Goal: Navigation & Orientation: Find specific page/section

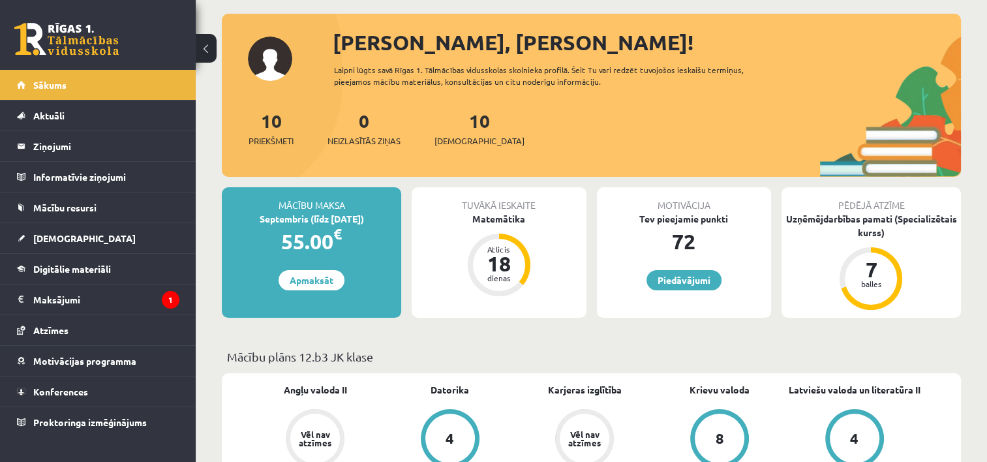
scroll to position [63, 0]
click at [95, 232] on link "[DEMOGRAPHIC_DATA]" at bounding box center [98, 238] width 162 height 30
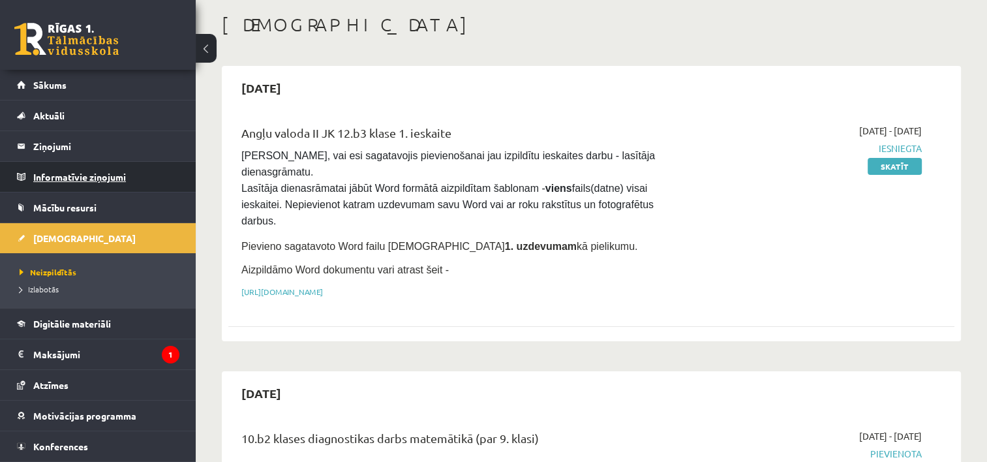
click at [76, 172] on legend "Informatīvie ziņojumi 0" at bounding box center [106, 177] width 146 height 30
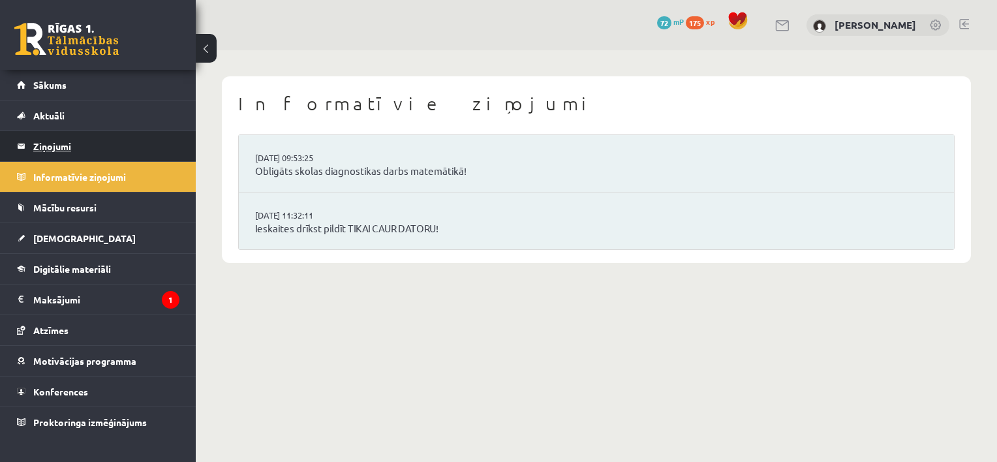
click at [79, 149] on legend "Ziņojumi 0" at bounding box center [106, 146] width 146 height 30
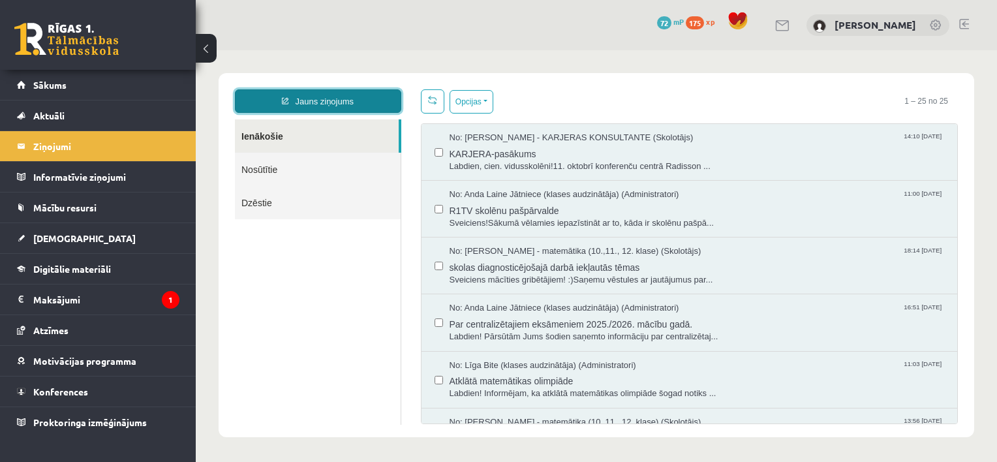
click at [337, 98] on link "Jauns ziņojums" at bounding box center [318, 100] width 166 height 23
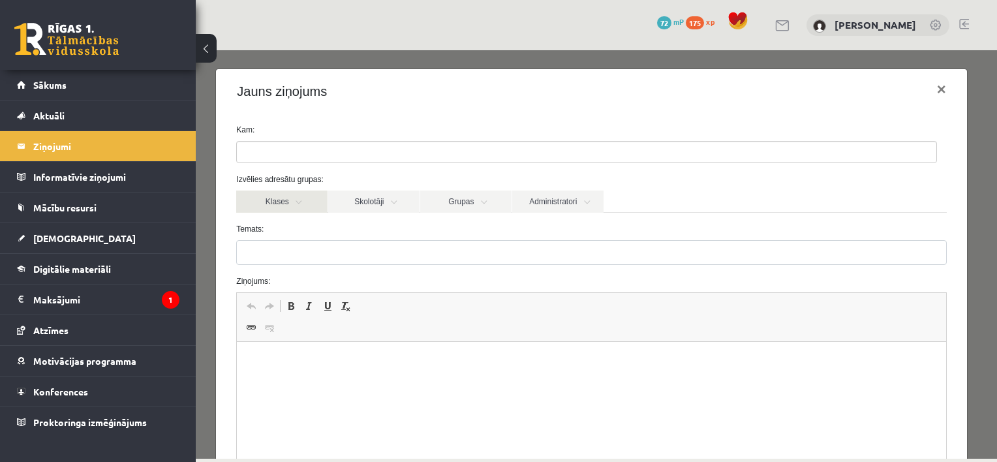
click at [316, 203] on link "Klases" at bounding box center [281, 201] width 91 height 22
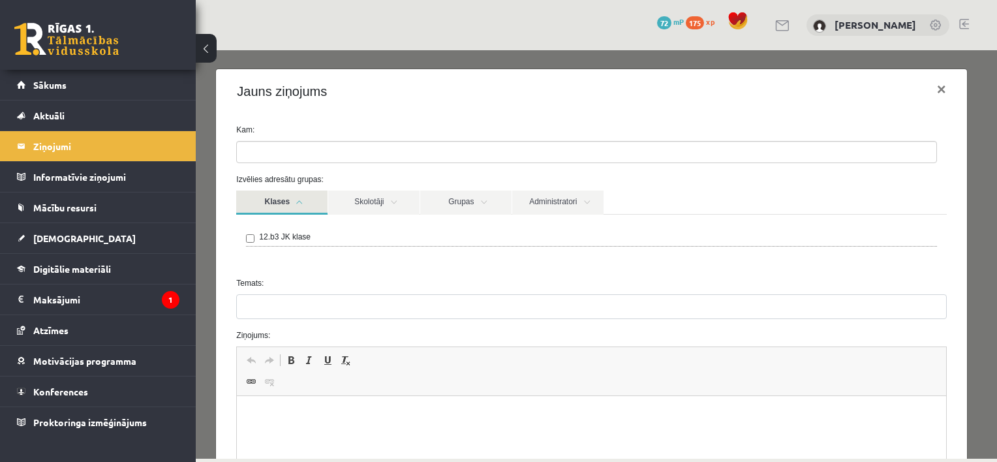
click at [314, 200] on link "Klases" at bounding box center [281, 202] width 91 height 24
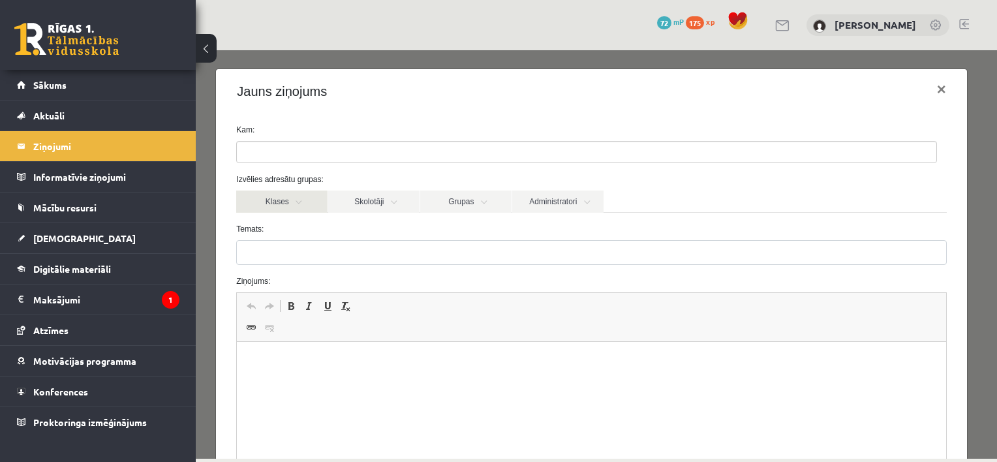
click at [296, 198] on link "Klases" at bounding box center [281, 201] width 91 height 22
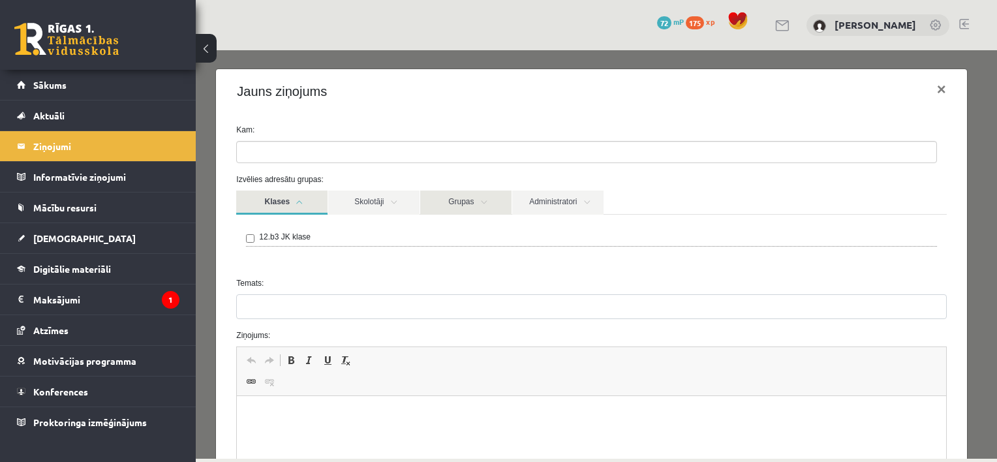
click at [470, 204] on link "Grupas" at bounding box center [465, 202] width 91 height 24
click at [467, 198] on link "Grupas" at bounding box center [465, 202] width 91 height 24
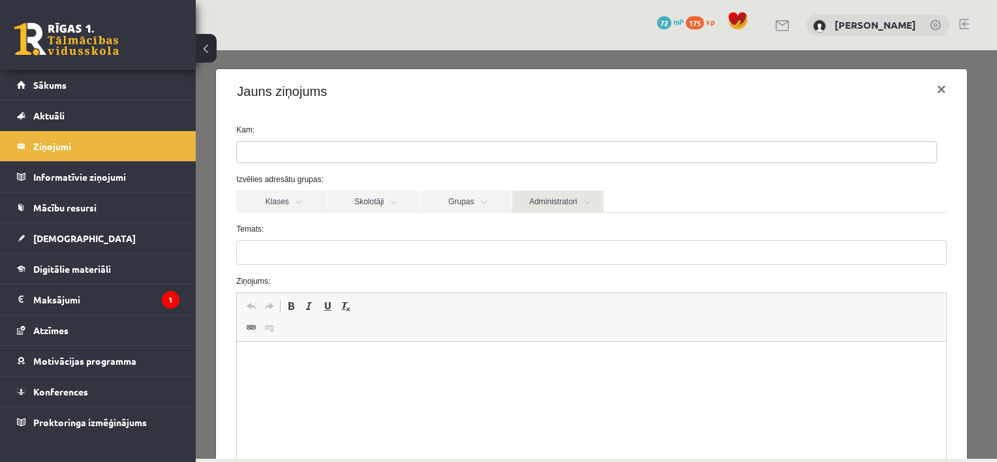
click at [598, 209] on link "Administratori" at bounding box center [557, 201] width 91 height 22
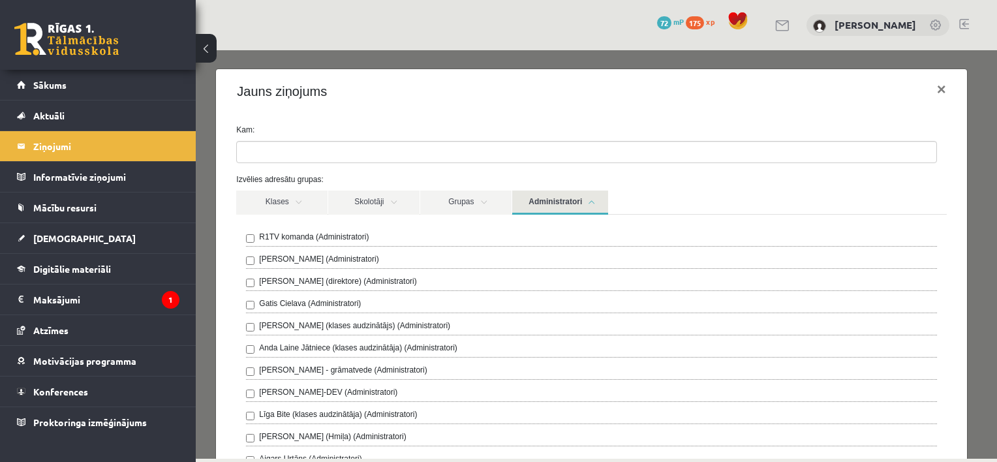
click at [548, 197] on link "Administratori" at bounding box center [560, 202] width 96 height 24
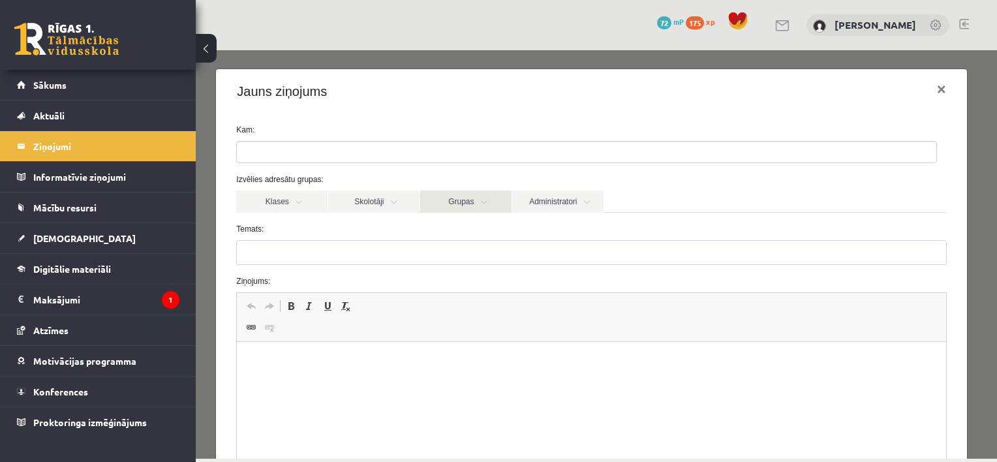
click at [498, 200] on link "Grupas" at bounding box center [465, 201] width 91 height 22
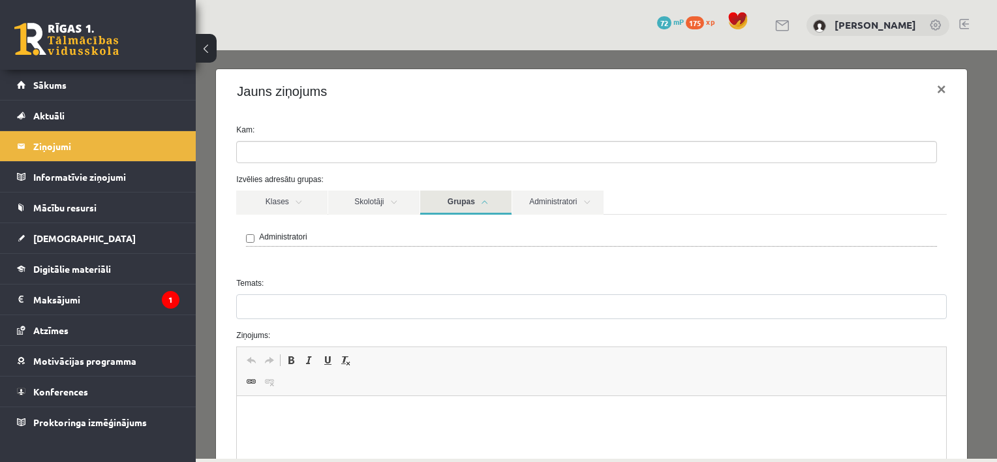
click at [498, 200] on link "Grupas" at bounding box center [465, 202] width 91 height 24
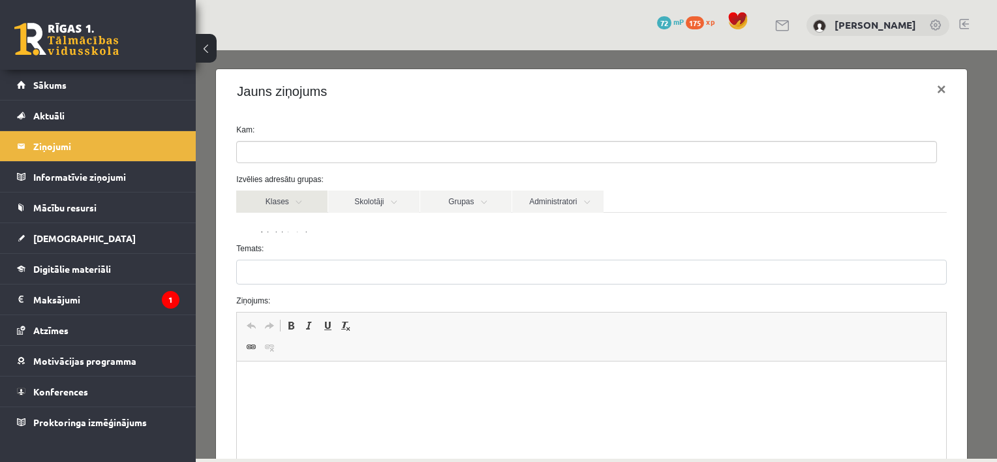
click at [307, 200] on link "Klases" at bounding box center [281, 201] width 91 height 22
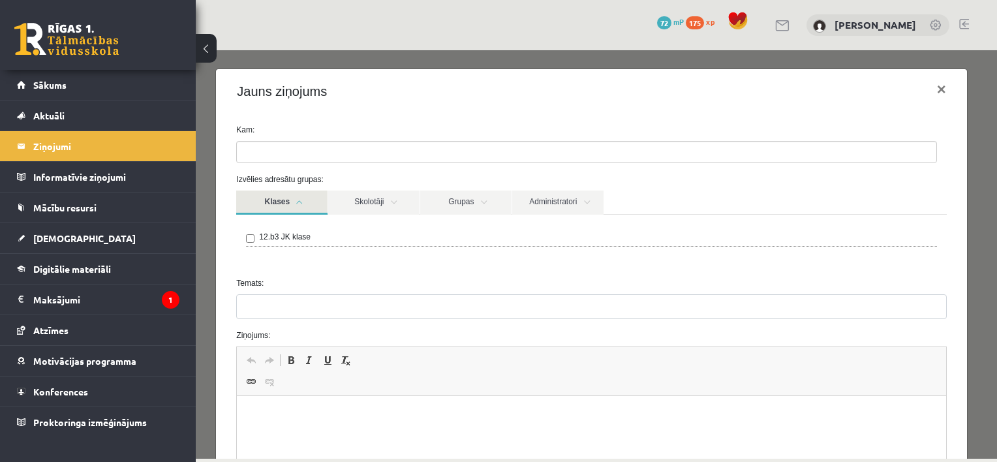
click at [307, 200] on link "Klases" at bounding box center [281, 202] width 91 height 24
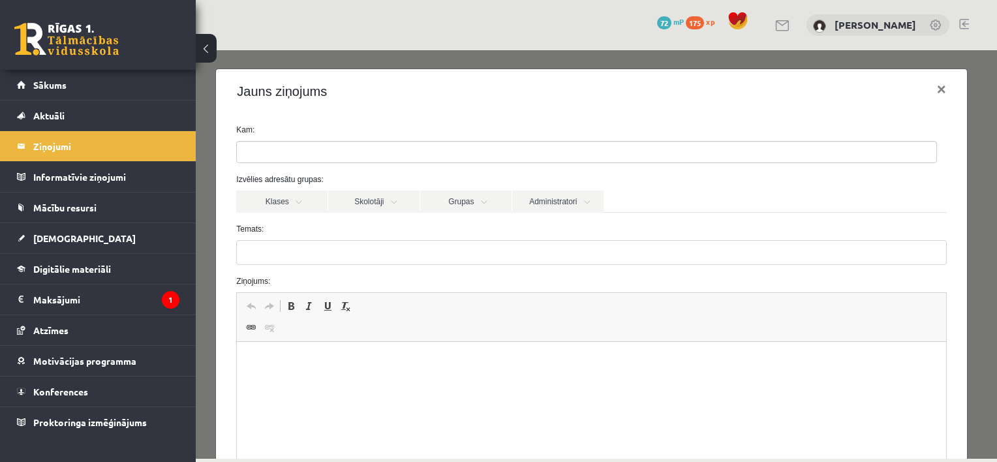
click at [304, 153] on ul at bounding box center [586, 152] width 699 height 21
click at [639, 223] on label "Temats:" at bounding box center [590, 229] width 729 height 12
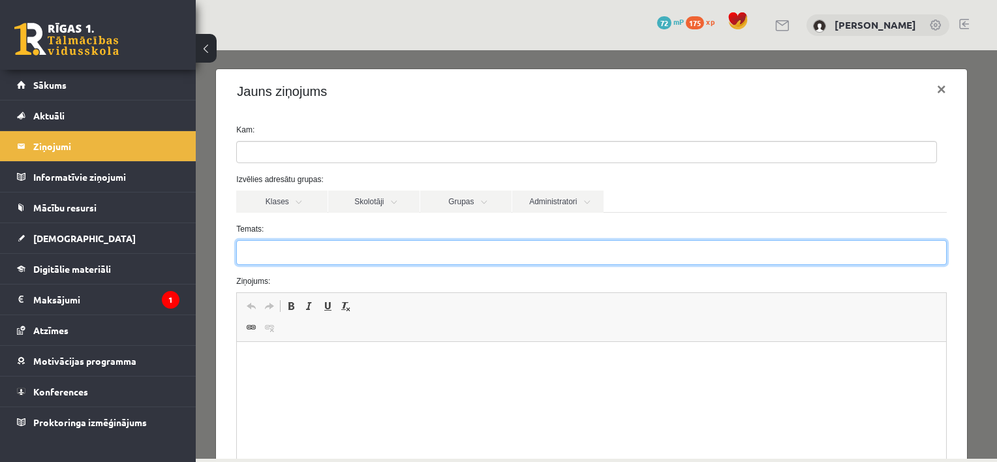
click at [639, 240] on input "Temats:" at bounding box center [591, 252] width 710 height 25
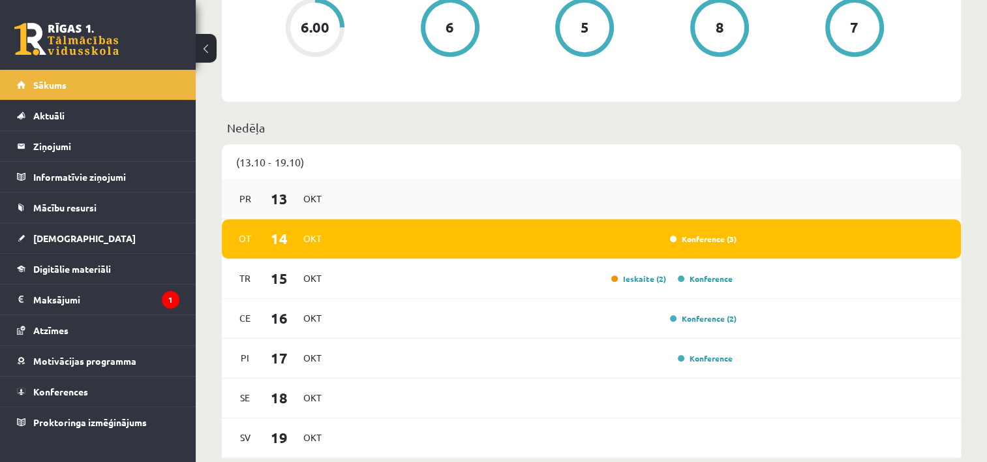
scroll to position [587, 0]
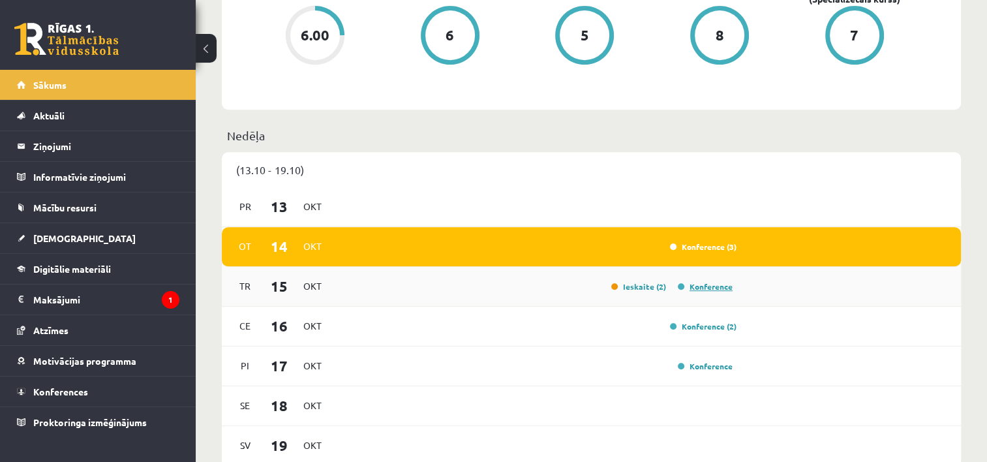
click at [701, 287] on link "Konference" at bounding box center [705, 286] width 55 height 10
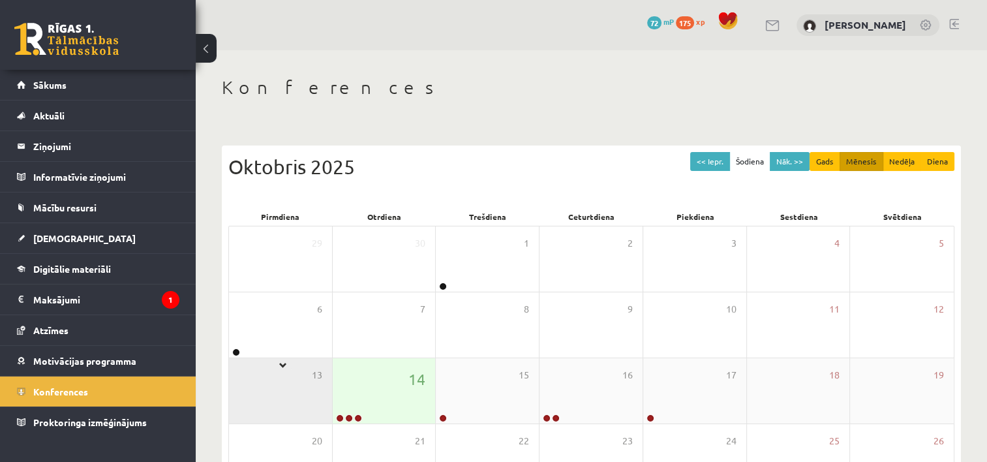
click at [228, 382] on div "29 30 1 2 3 4 5 6 7 8 9 10 11 12 13 14 15 16 17 18 19 20 21 22 23 24 25 26 27 2…" at bounding box center [591, 391] width 726 height 330
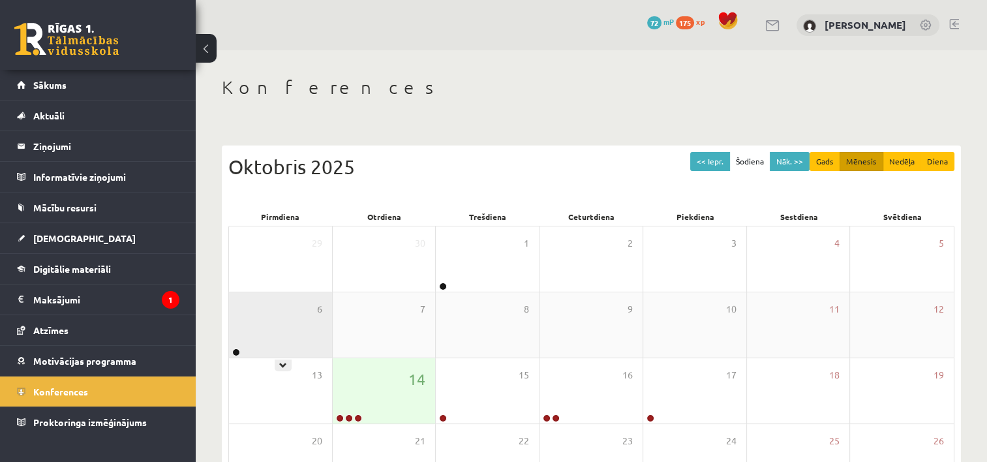
click at [240, 350] on div at bounding box center [235, 352] width 12 height 9
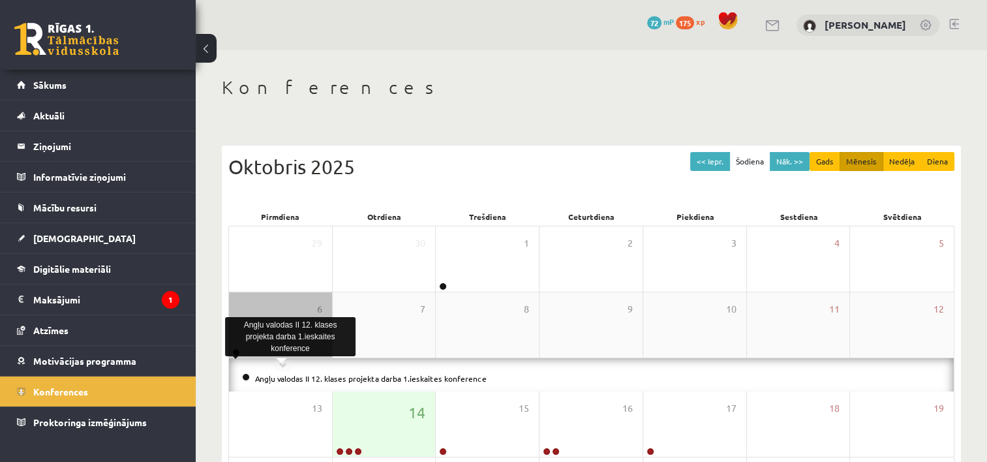
click at [237, 350] on link at bounding box center [236, 352] width 8 height 8
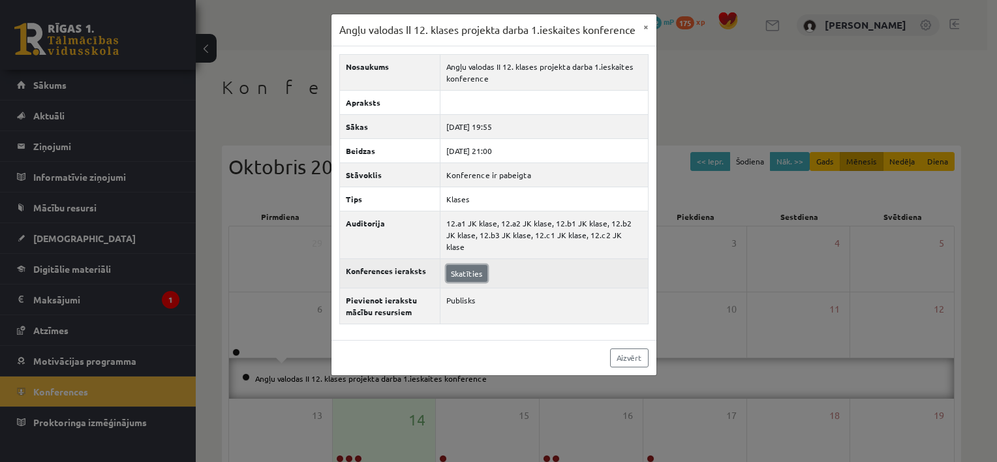
click at [472, 279] on link "Skatīties" at bounding box center [466, 273] width 41 height 17
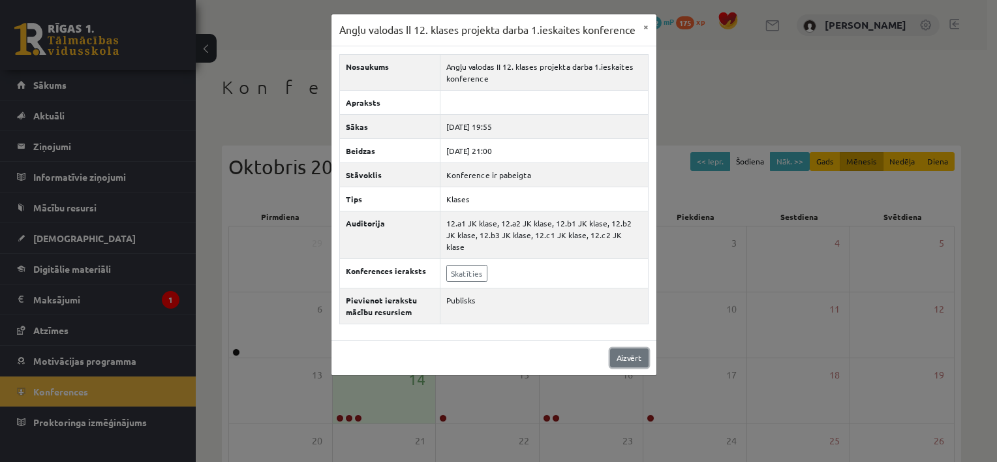
click at [618, 363] on link "Aizvērt" at bounding box center [629, 357] width 38 height 19
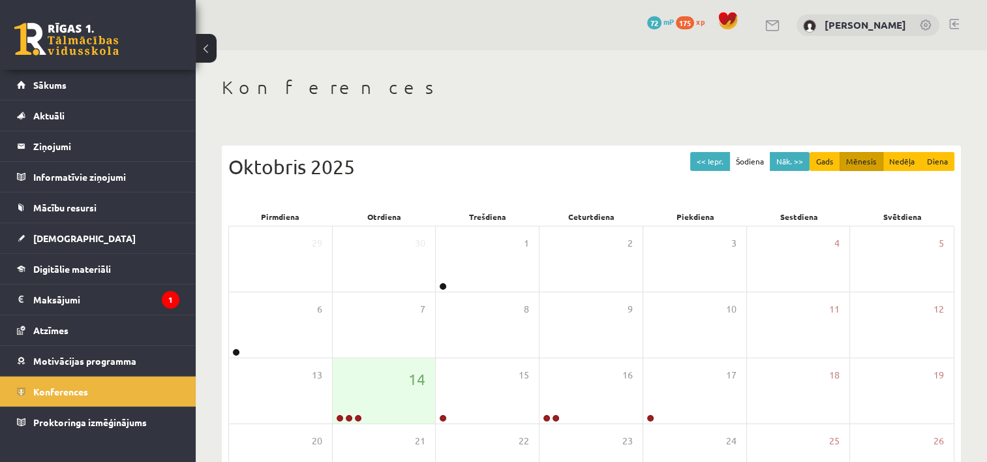
click at [732, 151] on div "<< Iepr. Šodiena Nāk. >> Gads Mēnesis Nedēļa Diena Oktobris 2025 Pirmdiena Otrd…" at bounding box center [591, 370] width 739 height 451
click at [725, 155] on button "<< Iepr." at bounding box center [710, 161] width 40 height 19
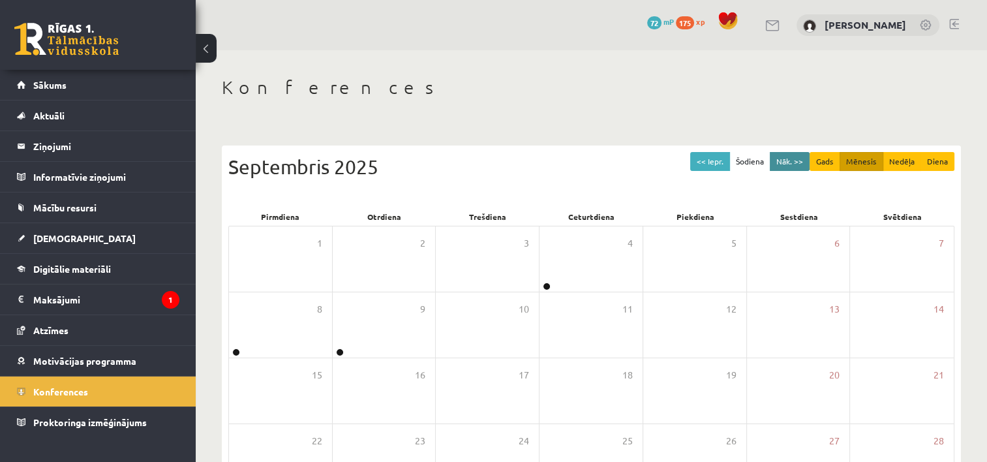
click at [786, 151] on div "<< Iepr. Šodiena Nāk. >> Gads Mēnesis Nedēļa Diena Septembris 2025 Pirmdiena Ot…" at bounding box center [591, 370] width 739 height 451
click at [788, 157] on button "Nāk. >>" at bounding box center [790, 161] width 40 height 19
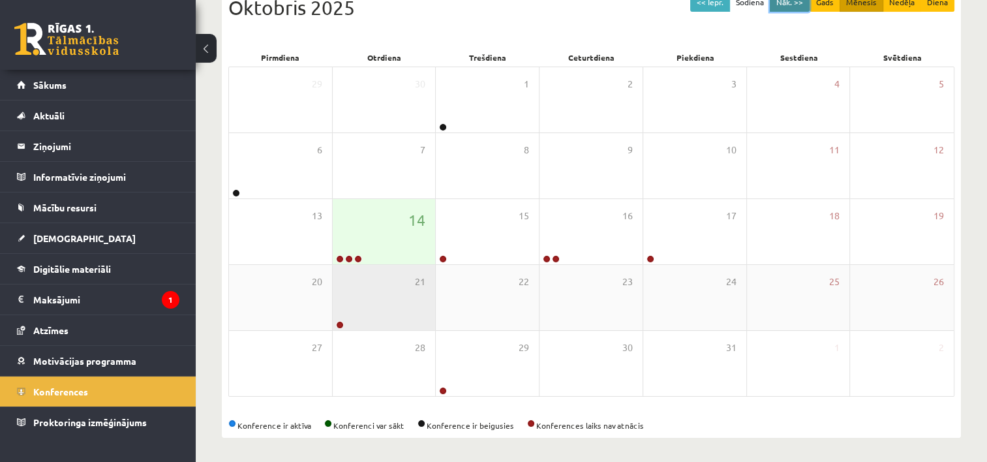
scroll to position [160, 0]
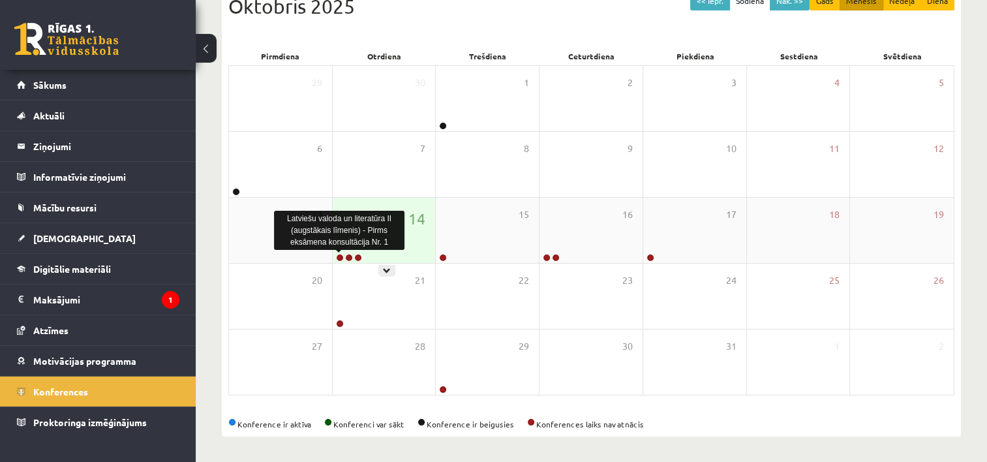
click at [339, 255] on link at bounding box center [340, 258] width 8 height 8
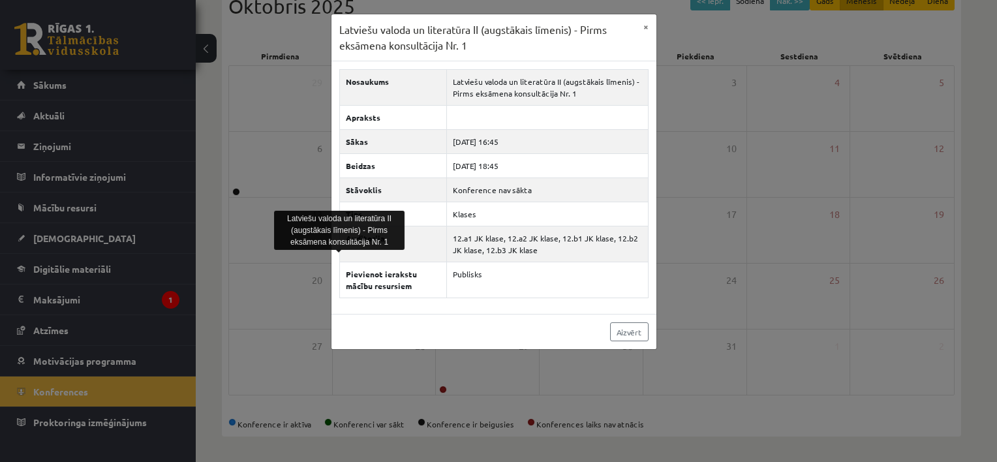
click at [250, 248] on div "Latviešu valoda un literatūra II (augstākais līmenis) - Pirms eksāmena konsultā…" at bounding box center [498, 231] width 997 height 462
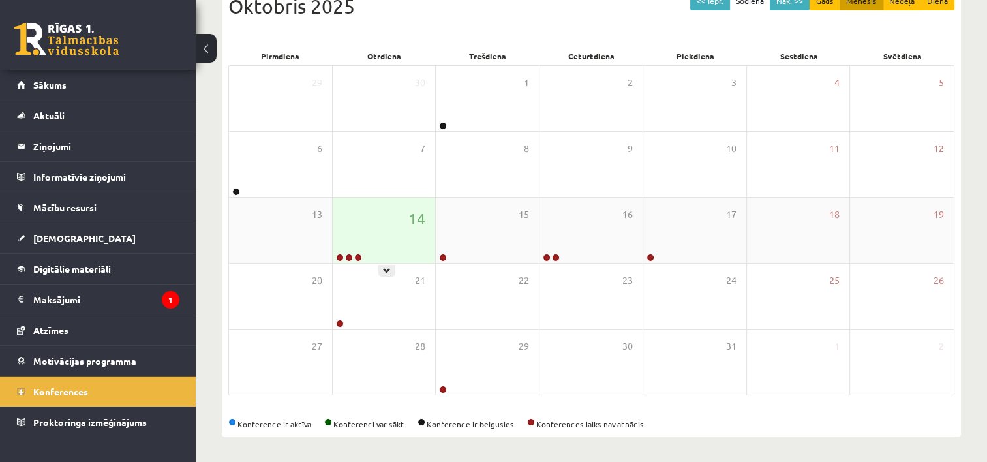
click at [336, 260] on div at bounding box center [348, 258] width 31 height 9
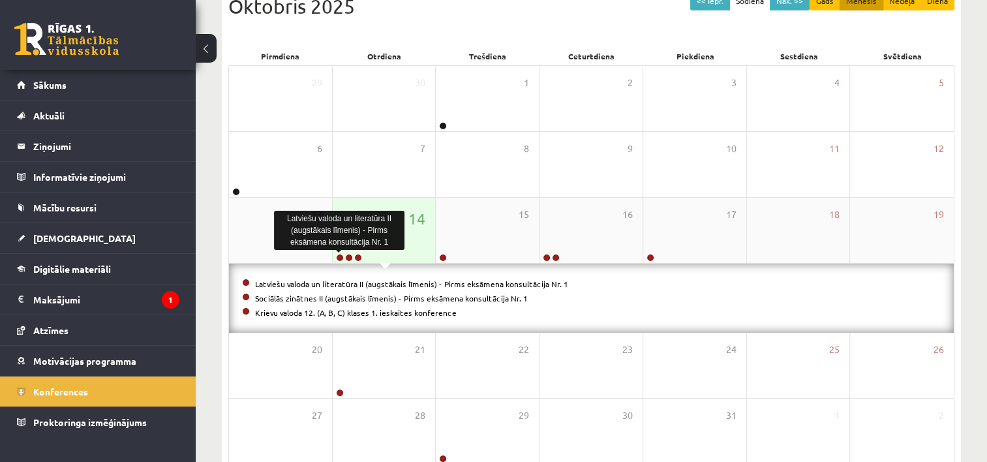
click at [338, 256] on link at bounding box center [340, 258] width 8 height 8
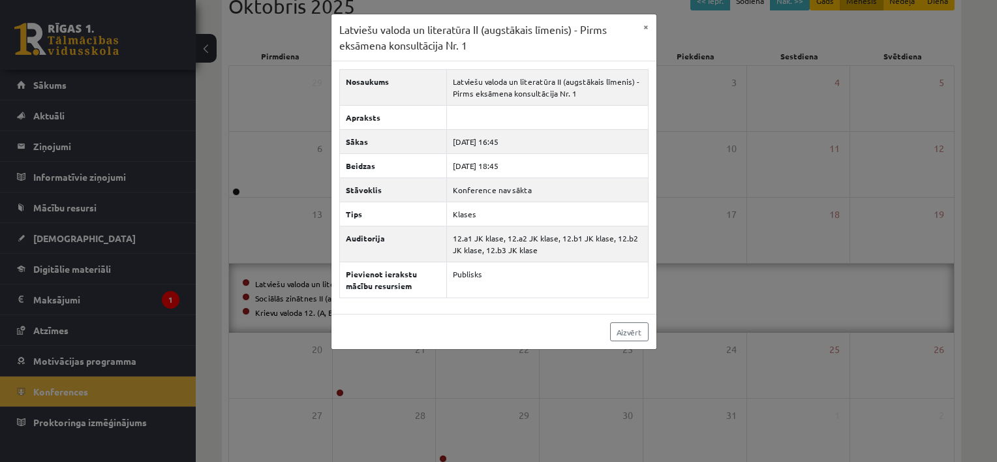
click at [790, 316] on div "Latviešu valoda un literatūra II (augstākais līmenis) - Pirms eksāmena konsultā…" at bounding box center [498, 231] width 997 height 462
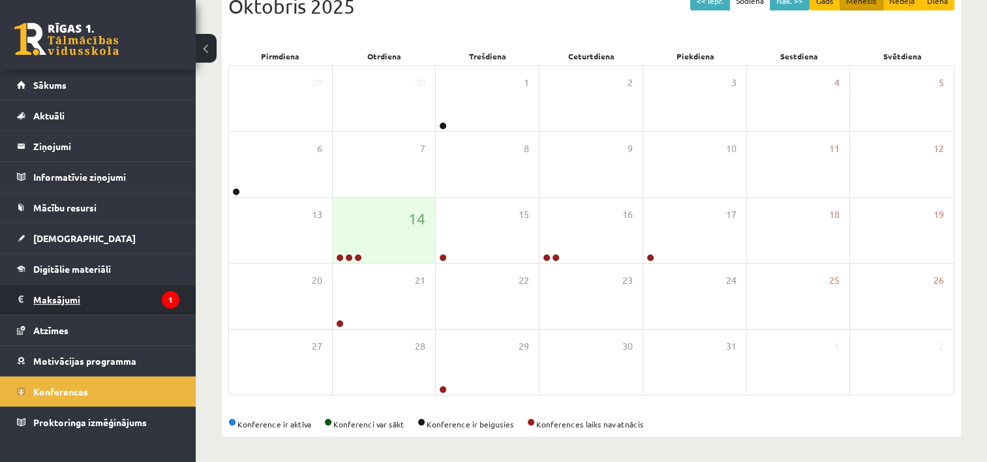
click at [122, 288] on legend "Maksājumi 1" at bounding box center [106, 299] width 146 height 30
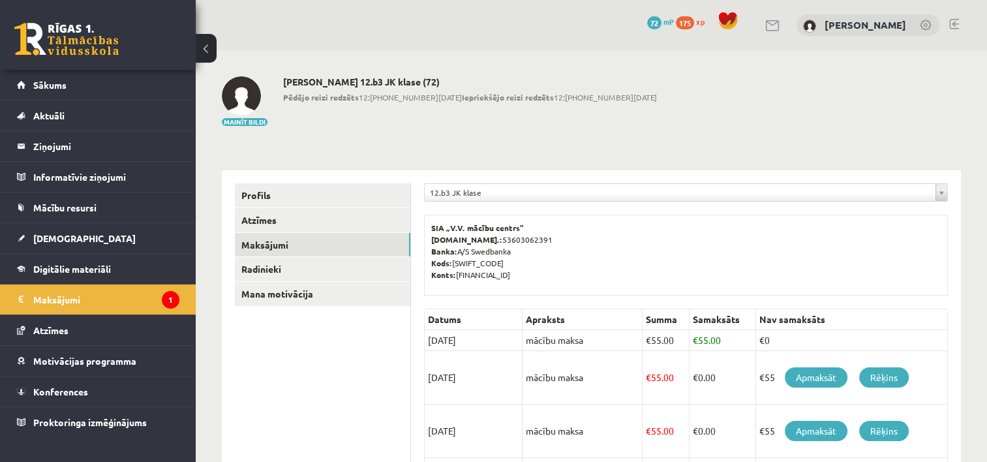
click at [91, 53] on link at bounding box center [66, 39] width 104 height 33
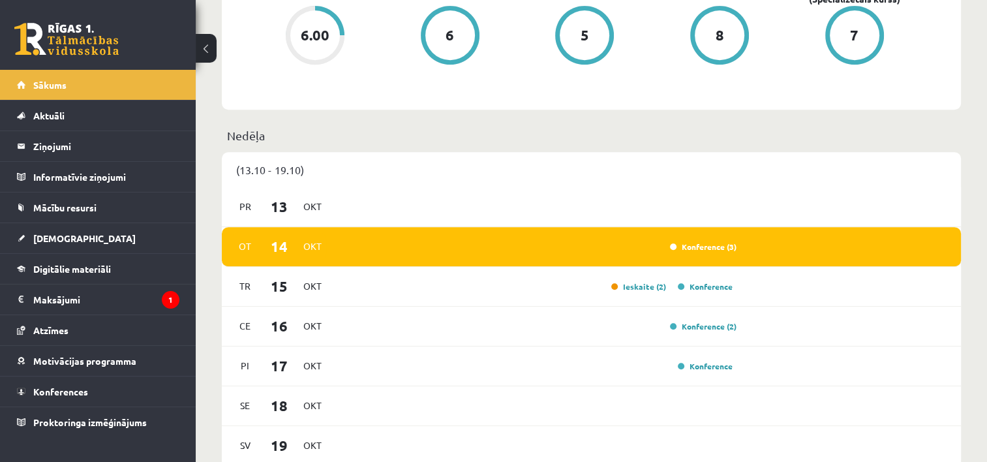
scroll to position [848, 0]
